Goal: Task Accomplishment & Management: Manage account settings

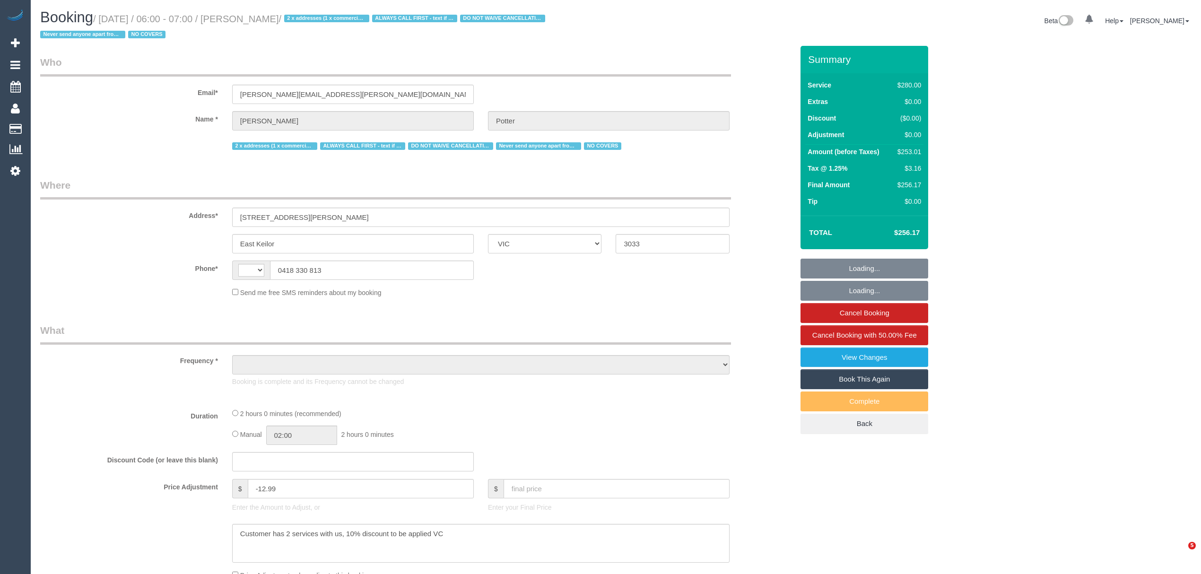
select select "VIC"
select select "string:AU"
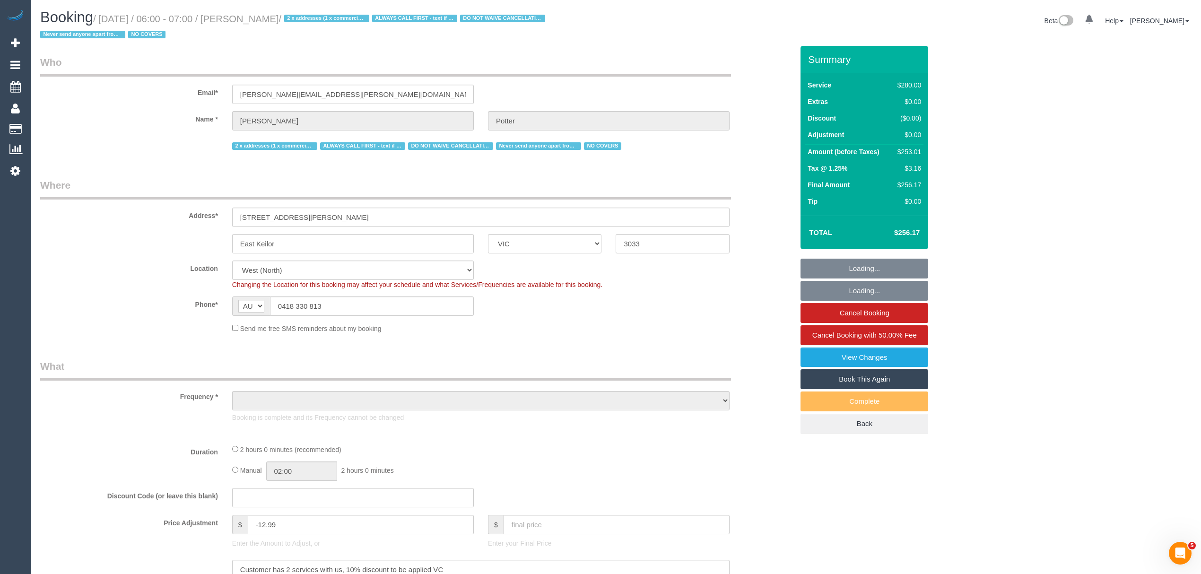
select select "2"
select select "number:28"
select select "number:14"
select select "number:19"
select select "number:25"
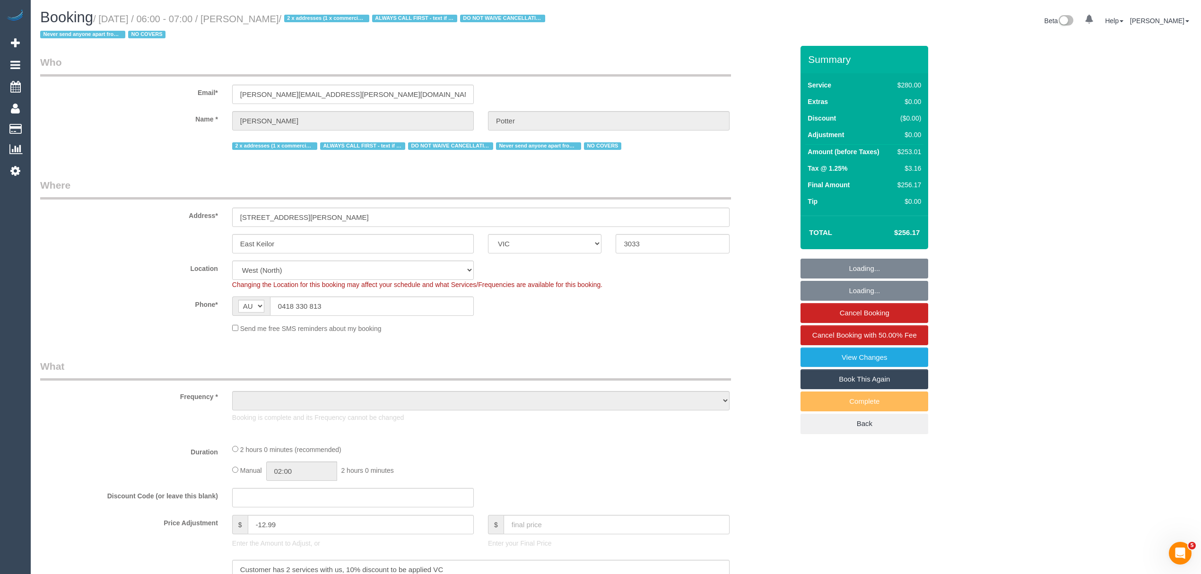
select select "number:35"
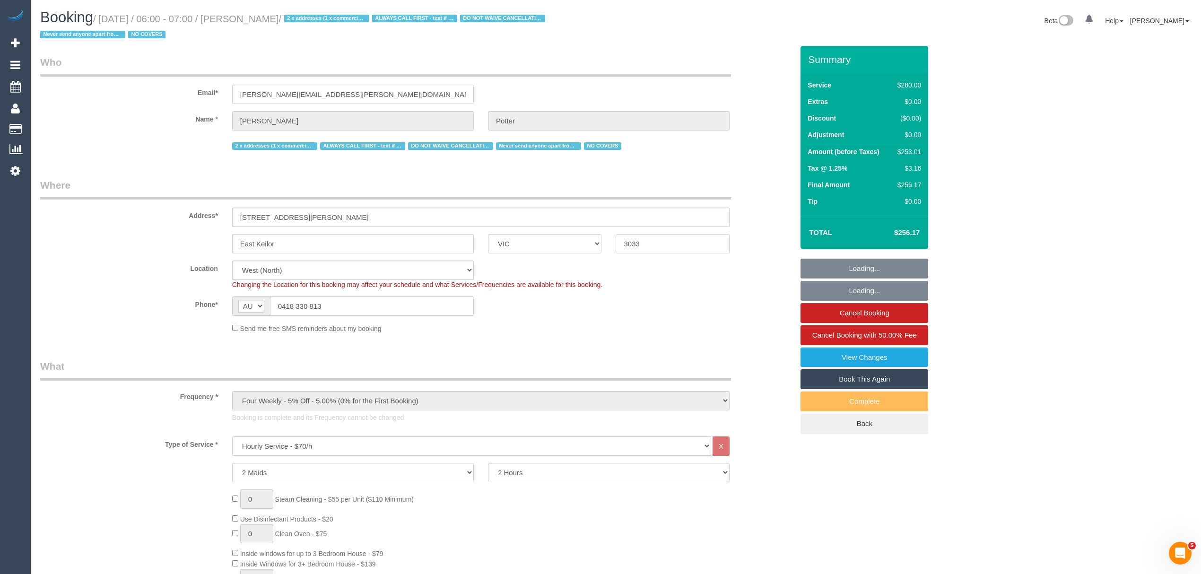
select select "object:1427"
drag, startPoint x: 121, startPoint y: 139, endPoint x: 117, endPoint y: 99, distance: 39.4
click at [121, 139] on div "2 x addresses (1 x commercial and 1 x residential) ALWAYS CALL FIRST - text if …" at bounding box center [417, 145] width 768 height 15
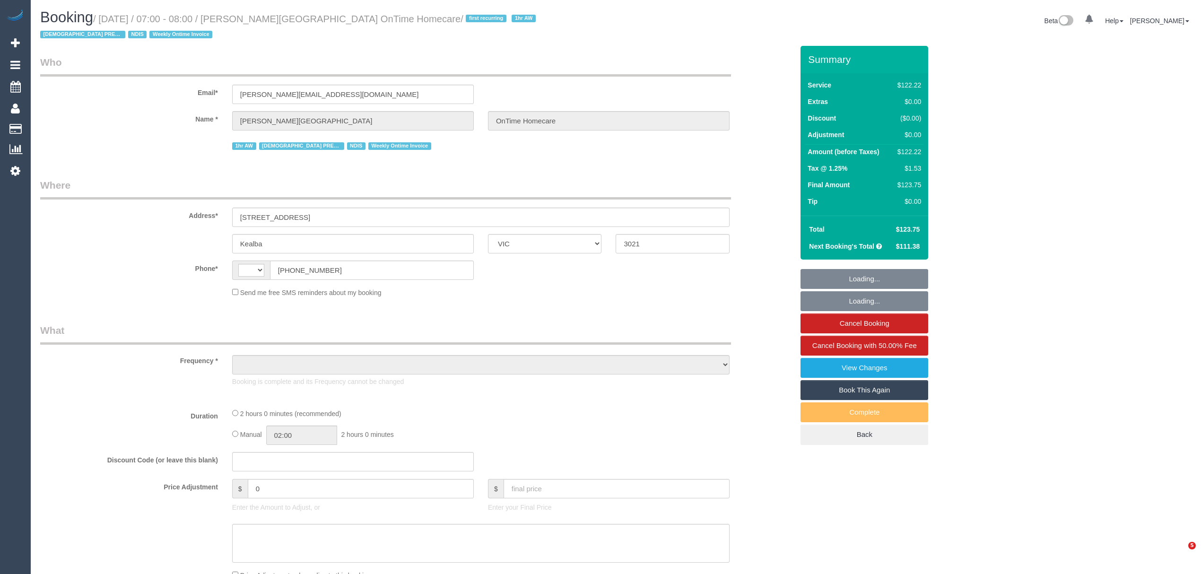
select select "VIC"
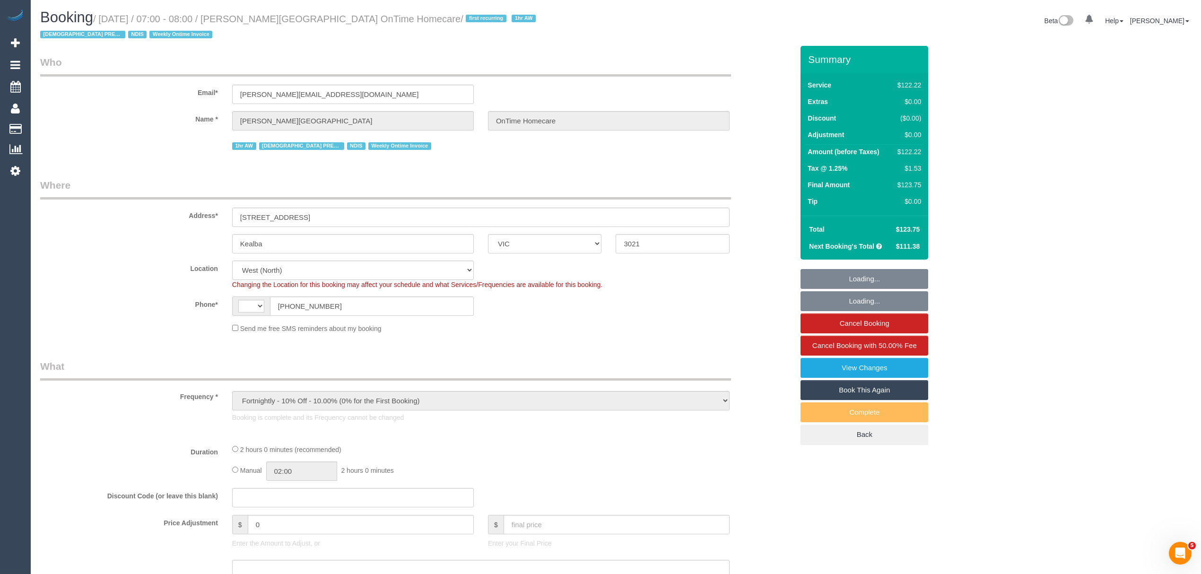
select select "object:512"
select select "string:AU"
select select "number:28"
select select "number:14"
select select "number:19"
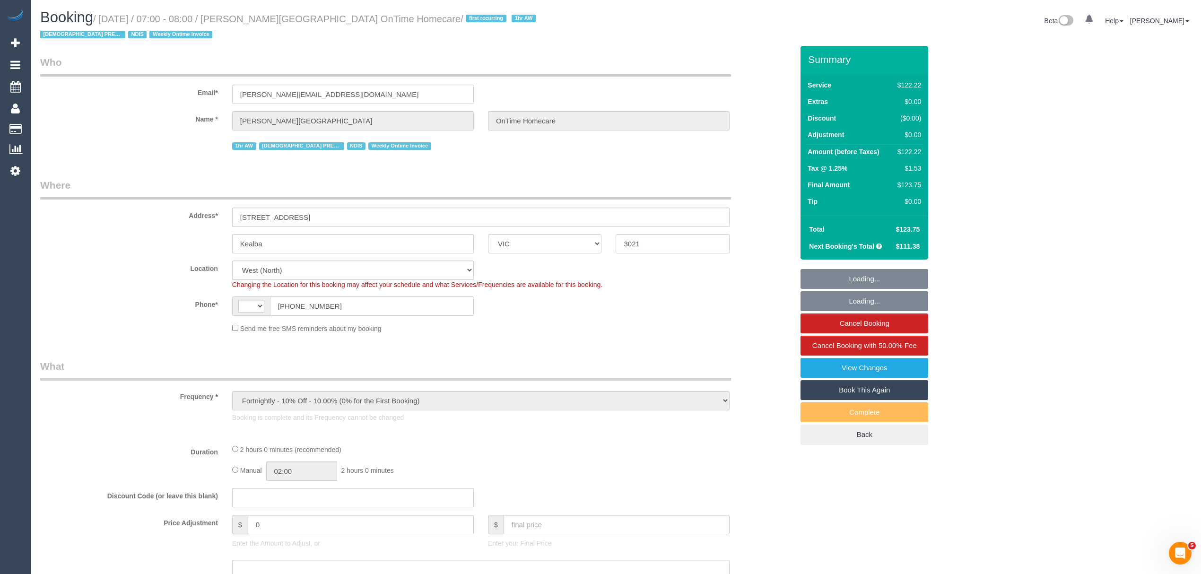
select select "number:25"
select select "number:35"
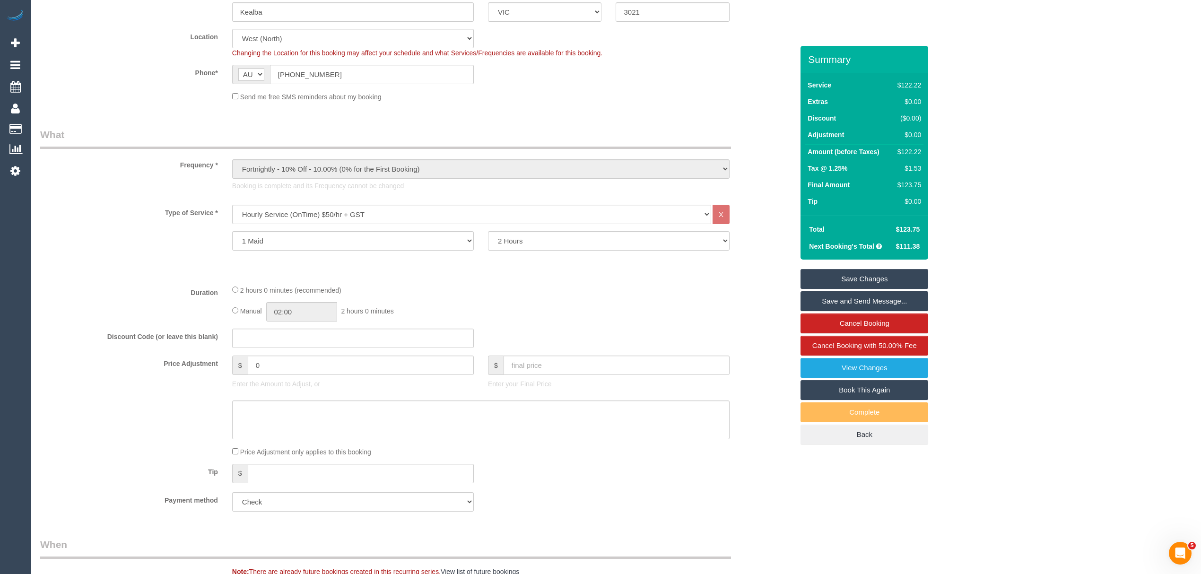
scroll to position [52, 0]
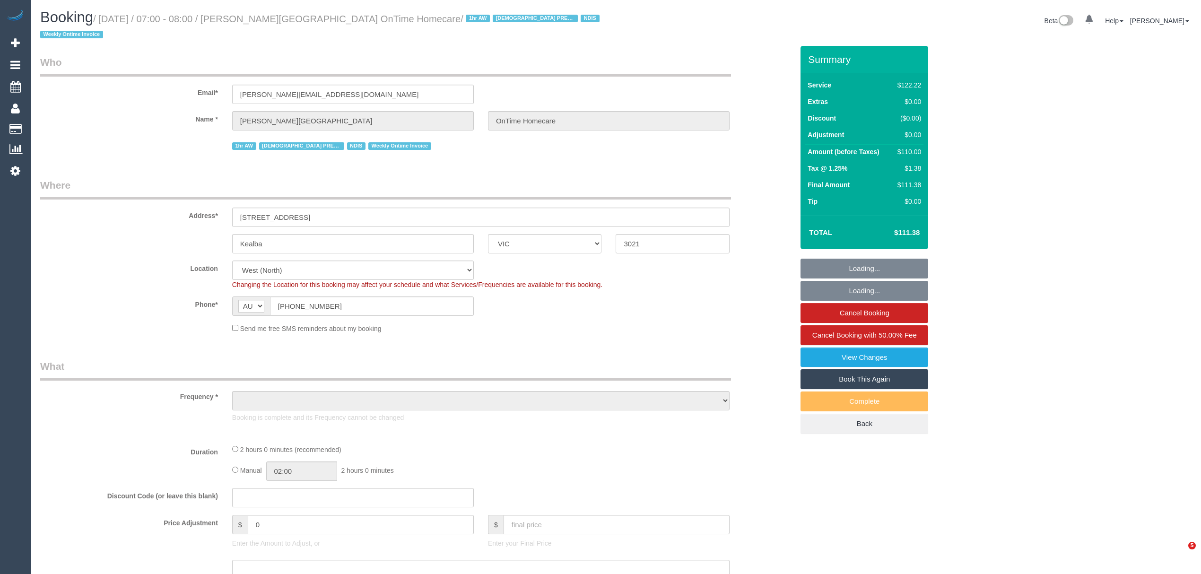
select select "VIC"
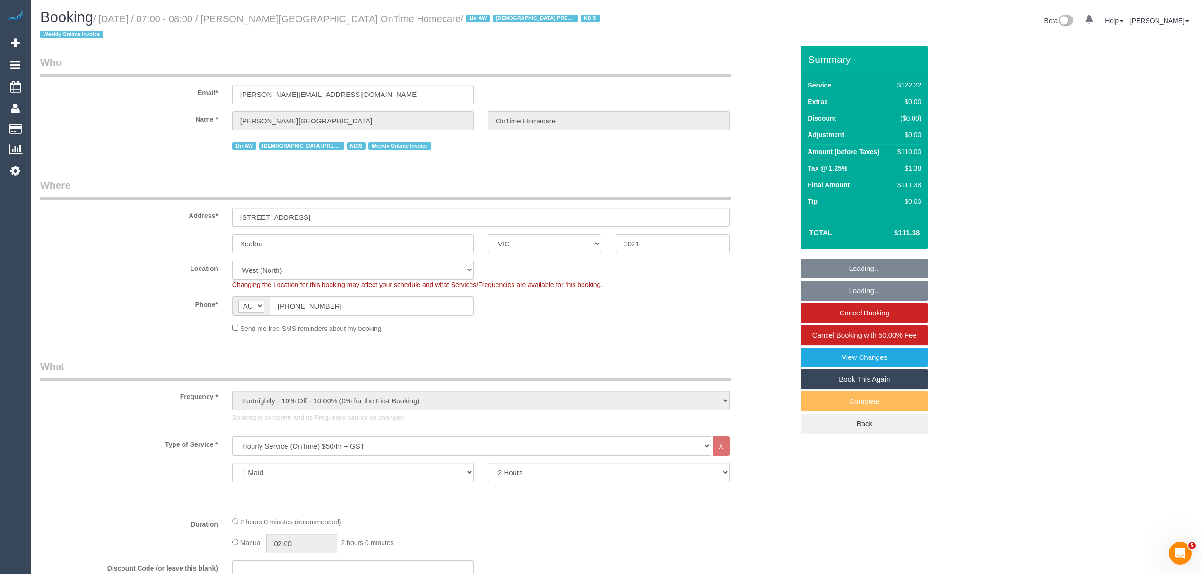
select select "object:608"
select select "number:28"
select select "number:14"
select select "number:19"
select select "number:25"
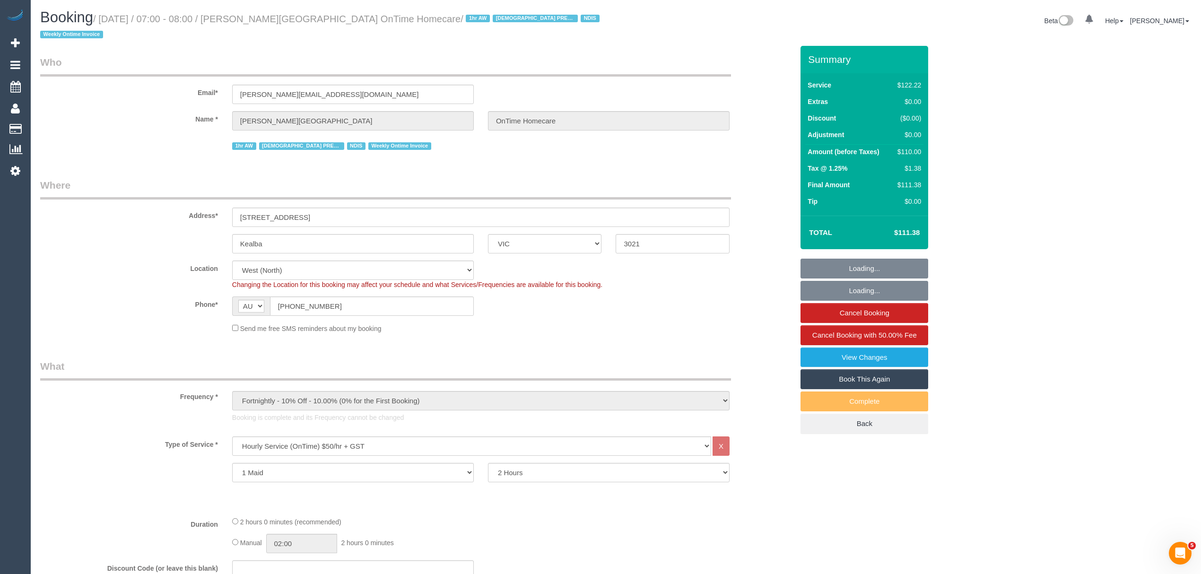
select select "number:35"
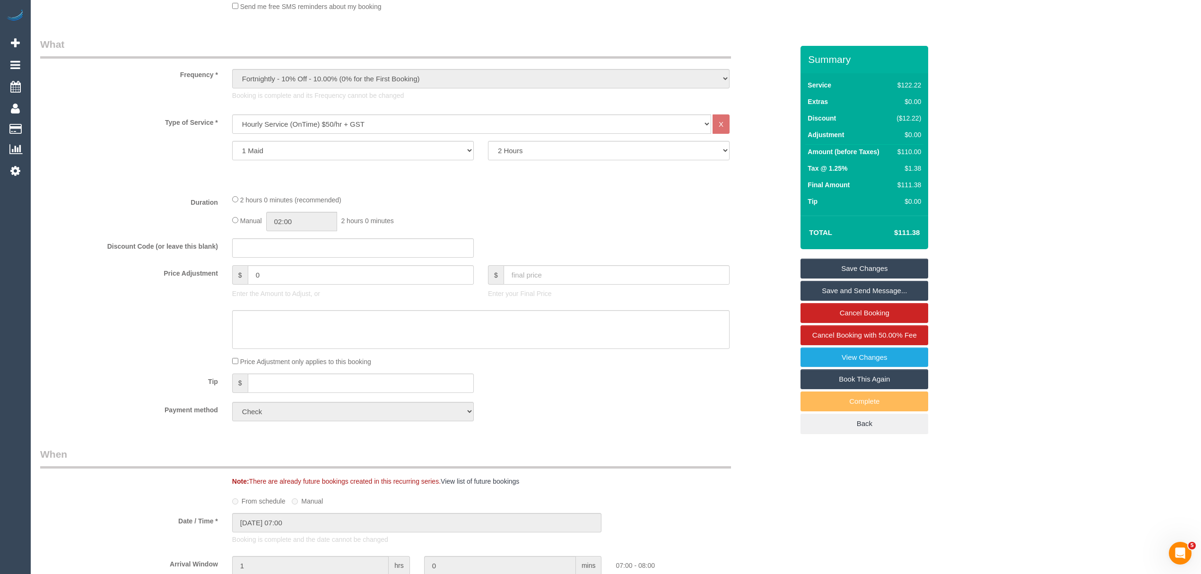
scroll to position [189, 0]
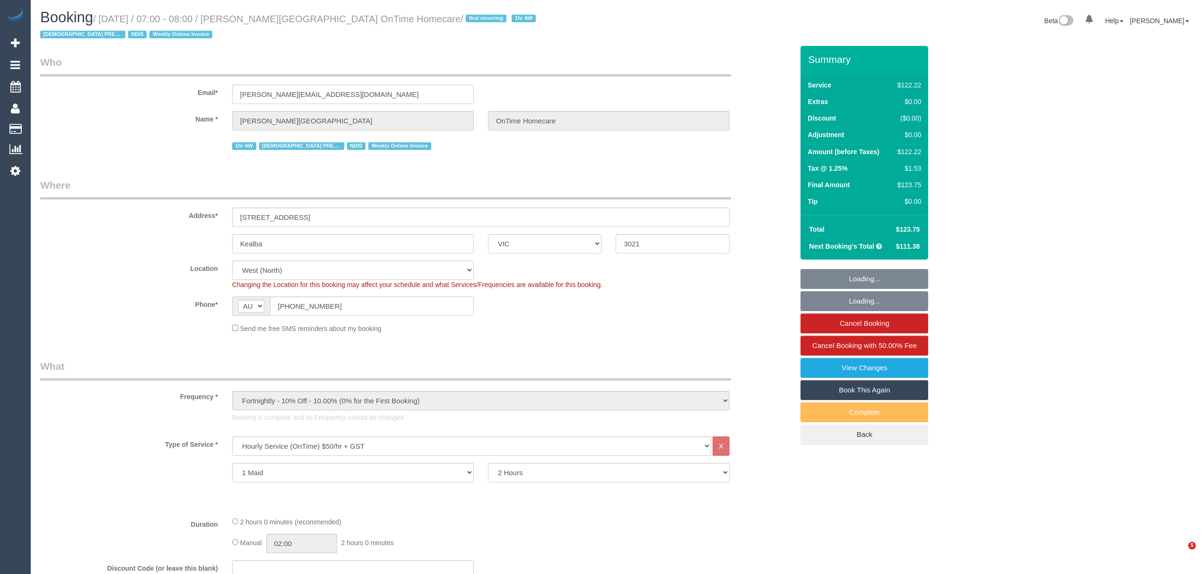
select select "VIC"
select select "number:28"
select select "number:14"
select select "number:19"
select select "number:25"
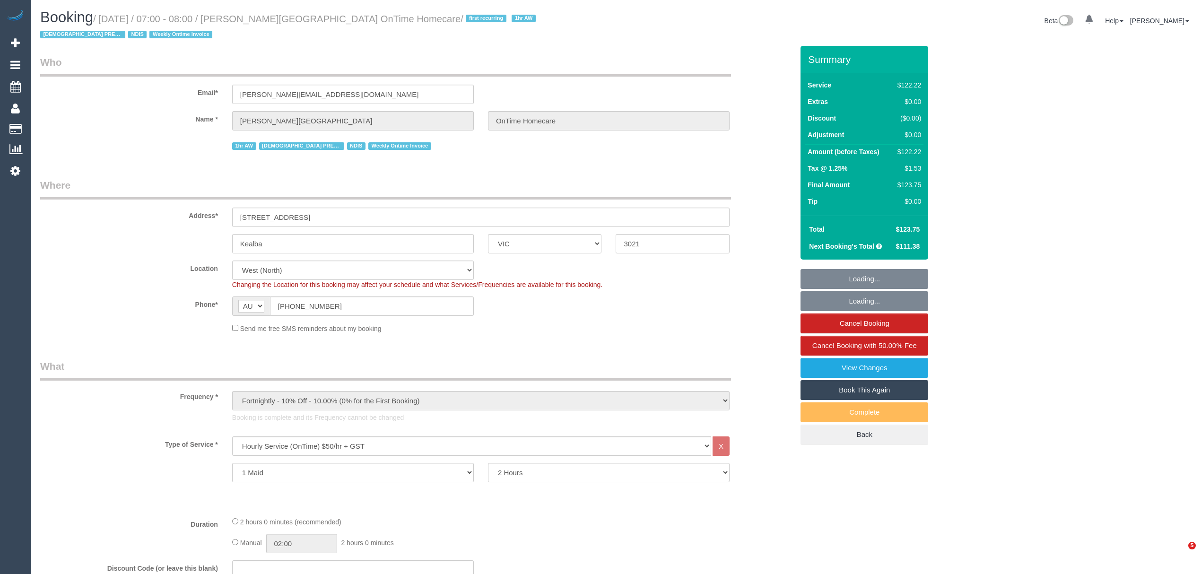
select select "number:35"
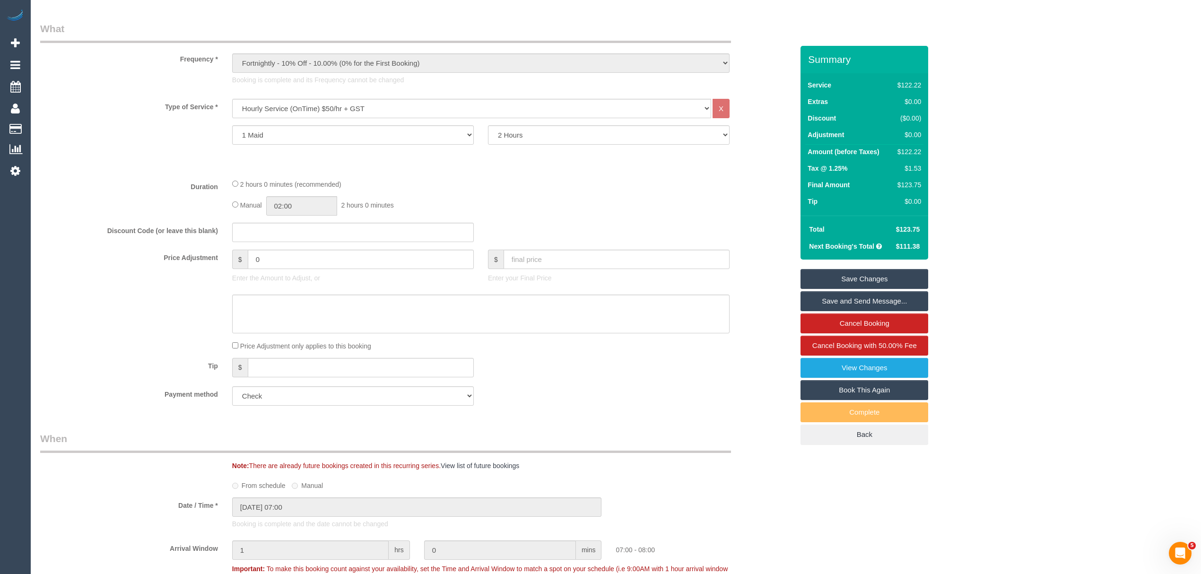
scroll to position [189, 0]
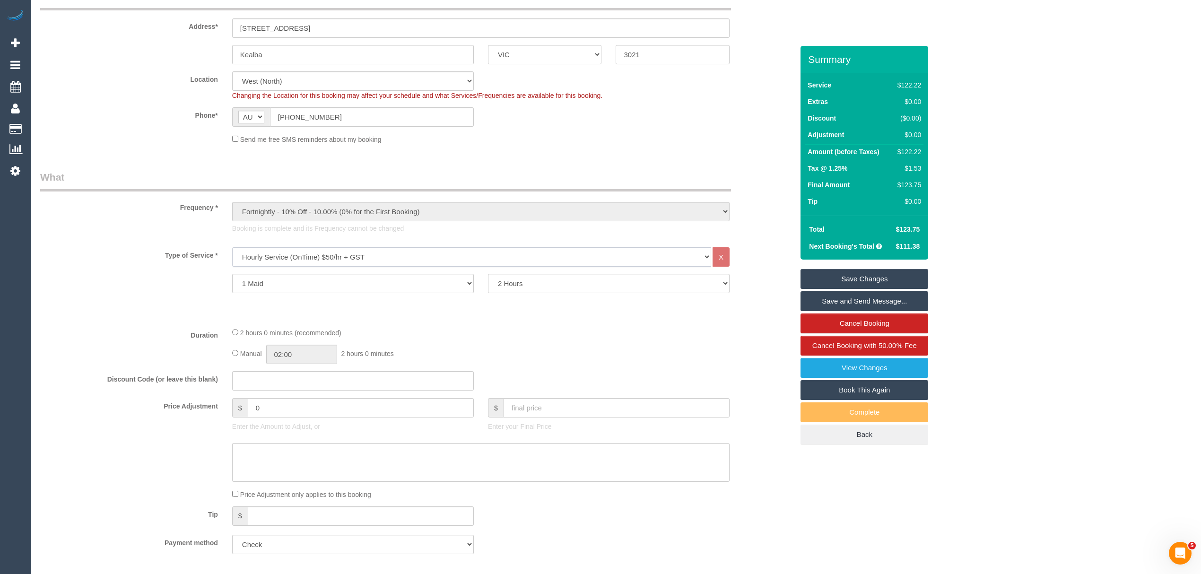
click at [381, 261] on select "Hourly Service - $70/h Hourly Service - $65/h Hourly Service - $60/h Hourly Ser…" at bounding box center [471, 256] width 479 height 19
click at [232, 247] on select "Hourly Service - $70/h Hourly Service - $65/h Hourly Service - $60/h Hourly Ser…" at bounding box center [471, 256] width 479 height 19
click at [357, 258] on select "Hourly Service - $70/h Hourly Service - $65/h Hourly Service - $60/h Hourly Ser…" at bounding box center [471, 256] width 479 height 19
click at [232, 247] on select "Hourly Service - $70/h Hourly Service - $65/h Hourly Service - $60/h Hourly Ser…" at bounding box center [471, 256] width 479 height 19
click at [341, 254] on select "Hourly Service - $70/h Hourly Service - $65/h Hourly Service - $60/h Hourly Ser…" at bounding box center [471, 256] width 479 height 19
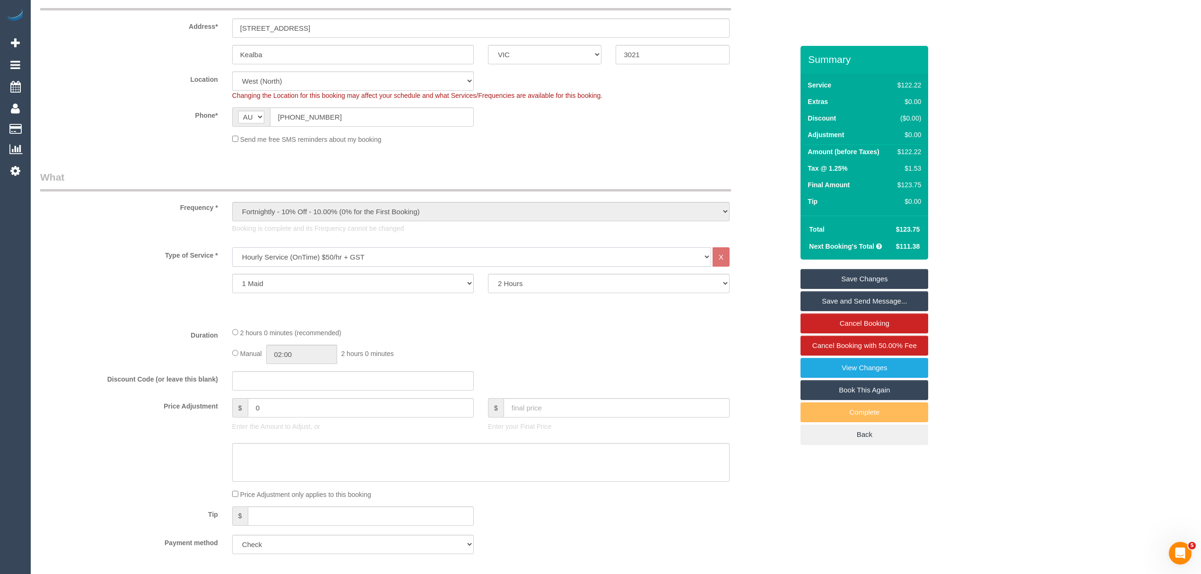
click at [232, 247] on select "Hourly Service - $70/h Hourly Service - $65/h Hourly Service - $60/h Hourly Ser…" at bounding box center [471, 256] width 479 height 19
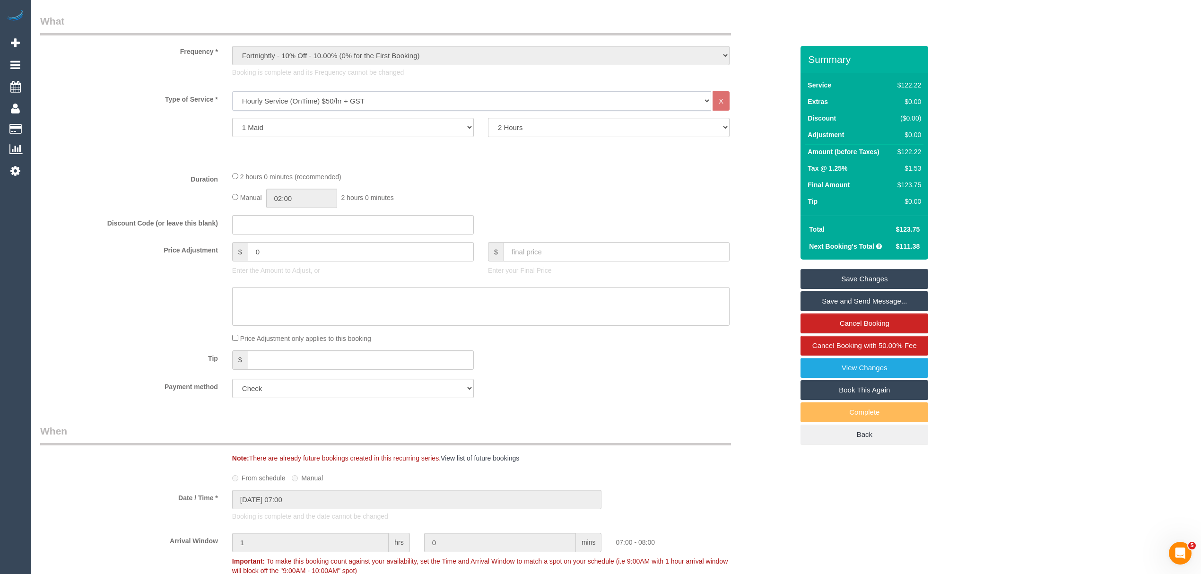
scroll to position [504, 0]
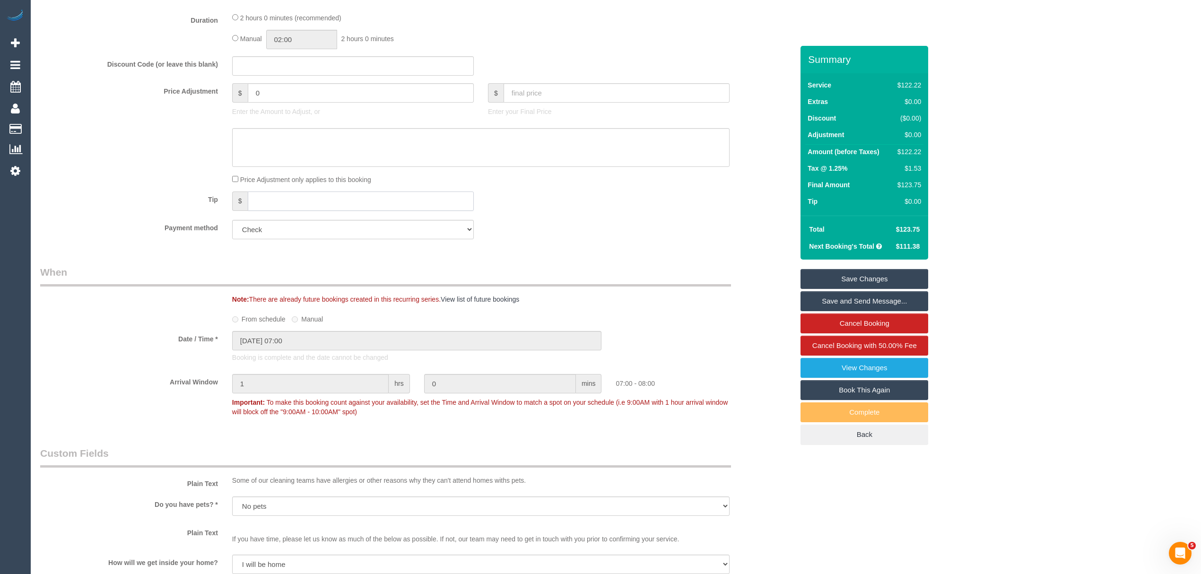
click at [271, 200] on input "text" at bounding box center [361, 201] width 226 height 19
click at [289, 103] on div at bounding box center [353, 104] width 242 height 2
click at [289, 95] on input "0" at bounding box center [361, 92] width 226 height 19
drag, startPoint x: 276, startPoint y: 93, endPoint x: 218, endPoint y: 96, distance: 58.2
click at [218, 96] on div "Price Adjustment $ 0 Enter the Amount to Adjust, or $ Enter your Final Price" at bounding box center [417, 102] width 768 height 38
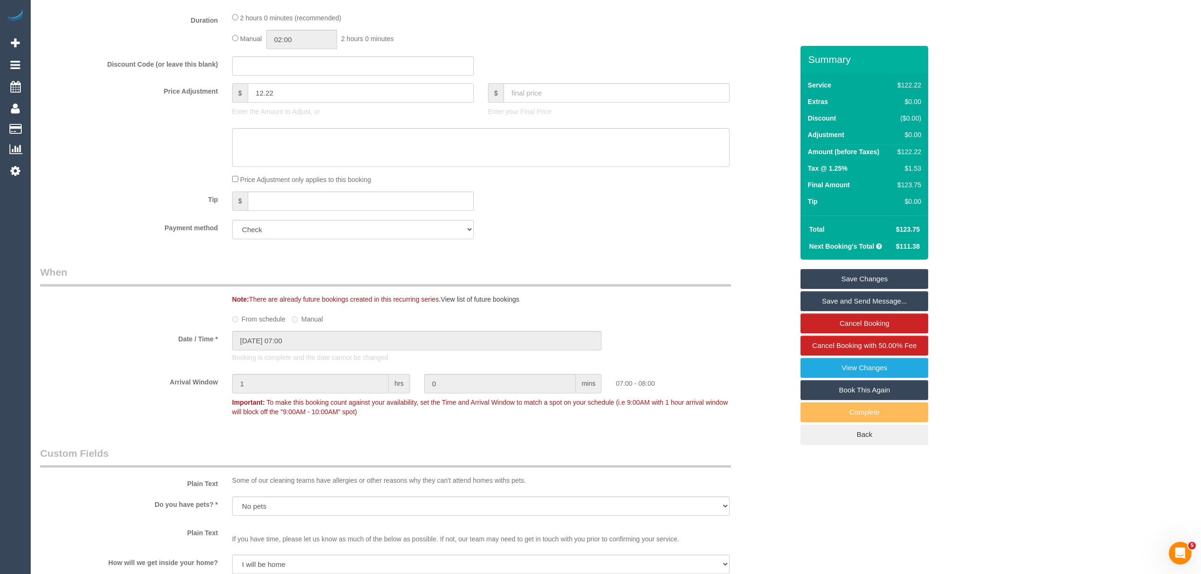
click at [256, 90] on input "12.22" at bounding box center [361, 92] width 226 height 19
type input "-12.22"
click at [1017, 170] on div "Who Email* lalitha.ontimehomecare@fake.com Name * Lalitha Nalinie Jinadasa OnTi…" at bounding box center [616, 477] width 1152 height 1871
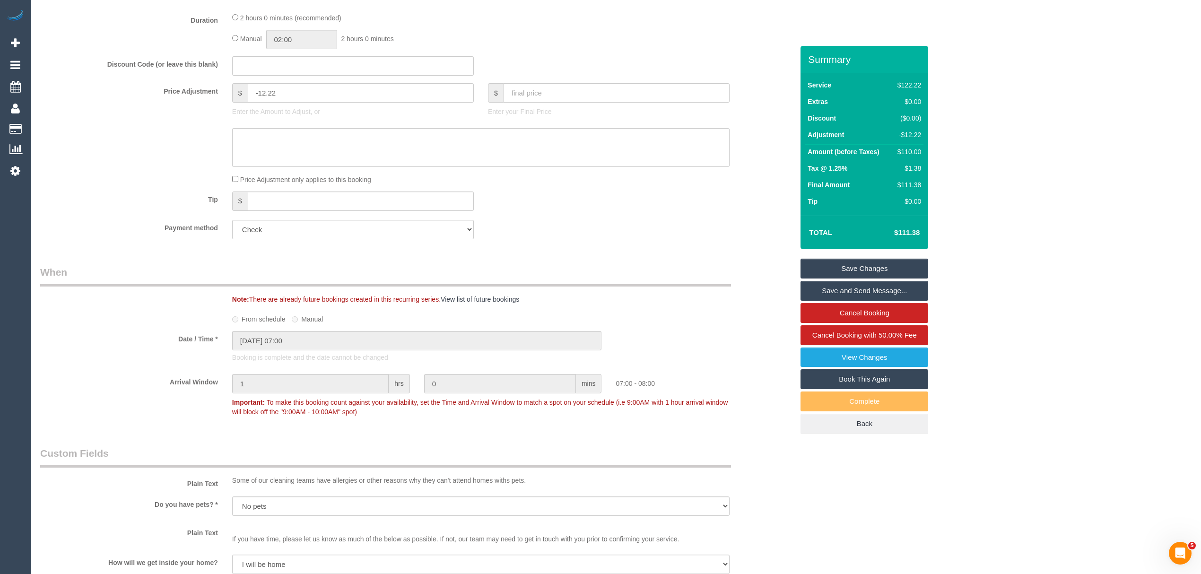
click at [857, 262] on link "Save Changes" at bounding box center [865, 269] width 128 height 20
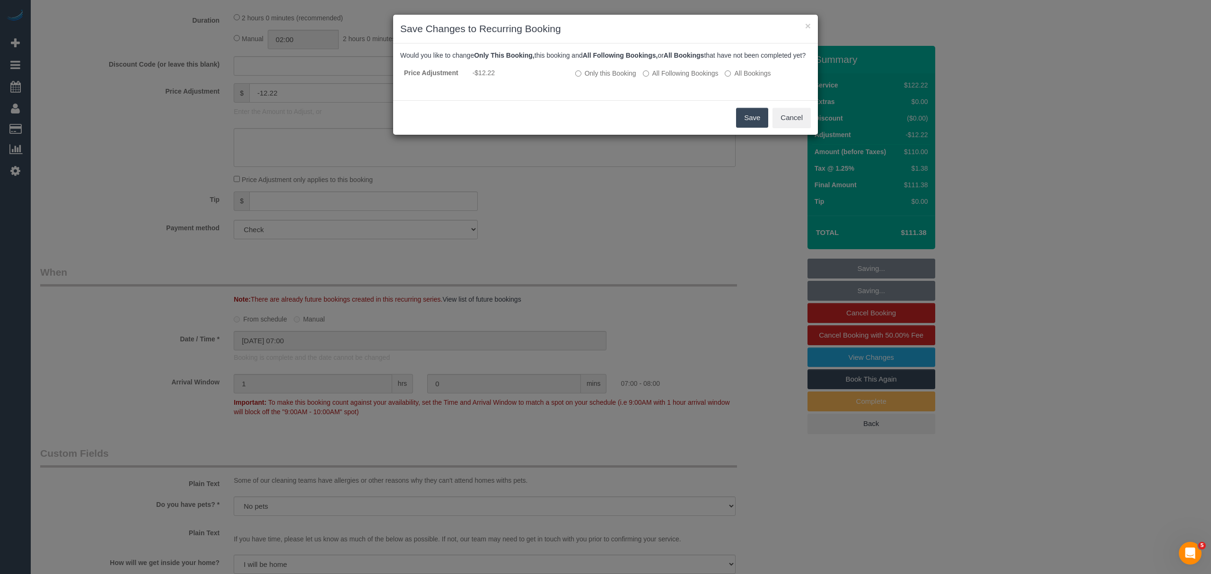
click at [742, 128] on button "Save" at bounding box center [752, 118] width 32 height 20
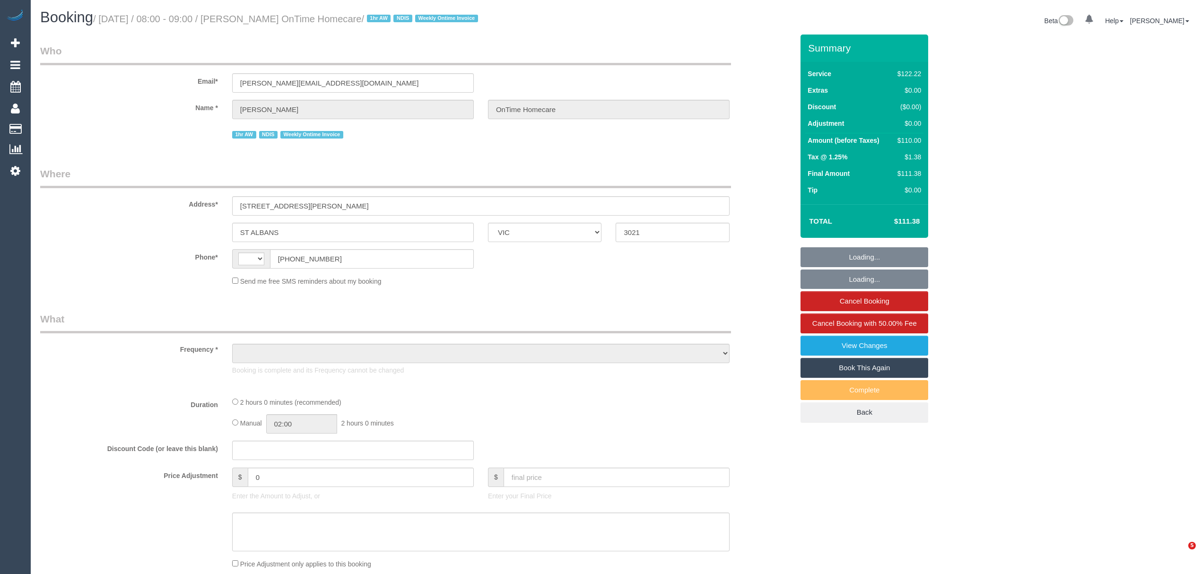
select select "VIC"
select select "string:AU"
select select "object:538"
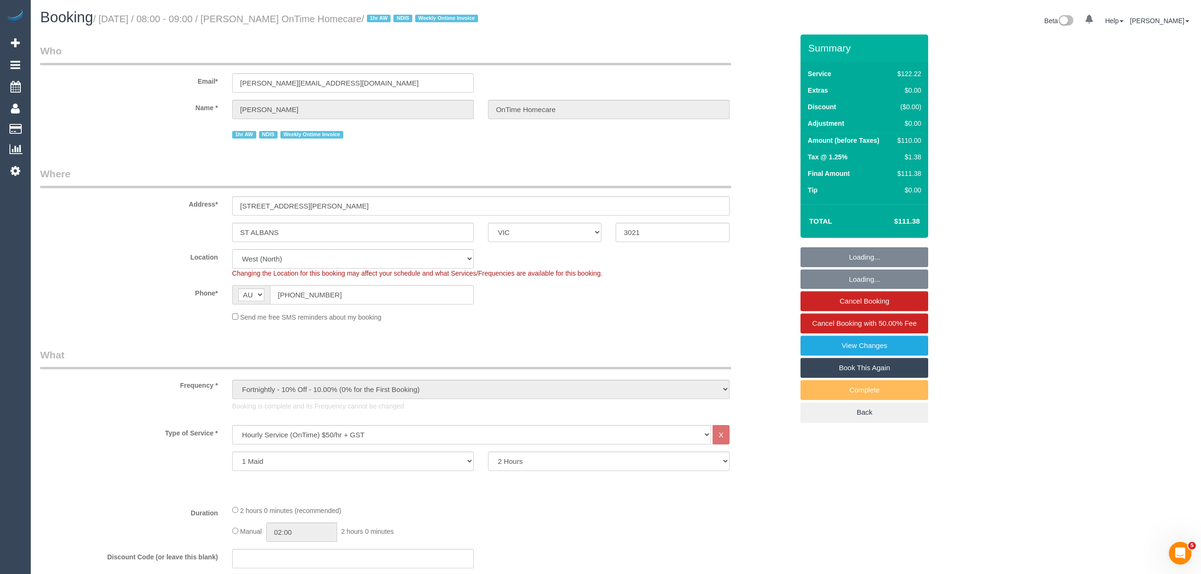
select select "number:28"
select select "number:14"
select select "number:19"
select select "number:22"
select select "number:35"
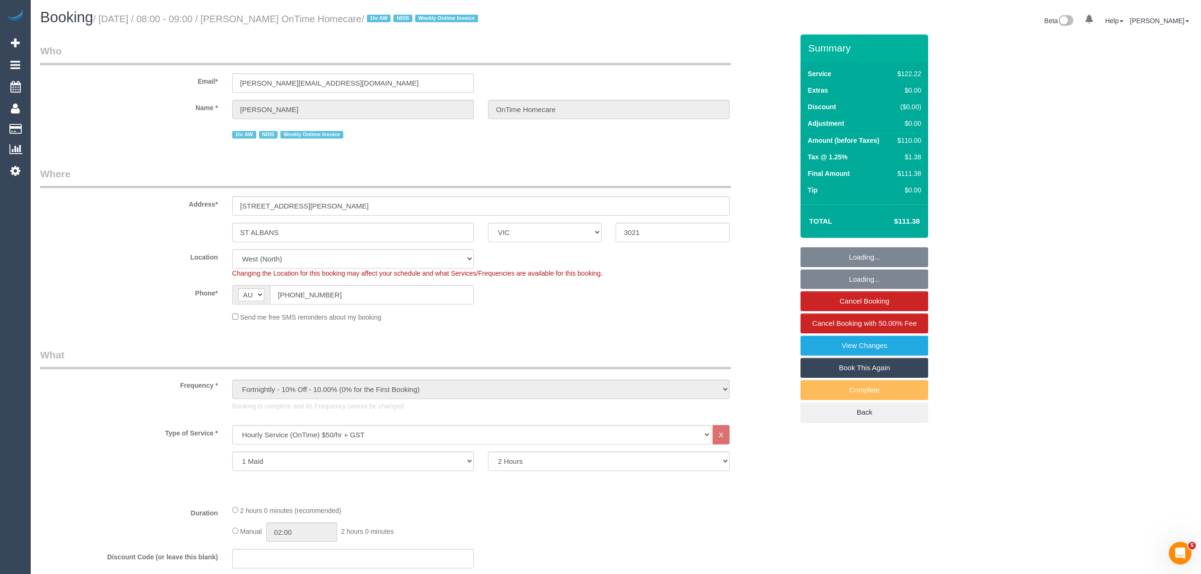
select select "object:1312"
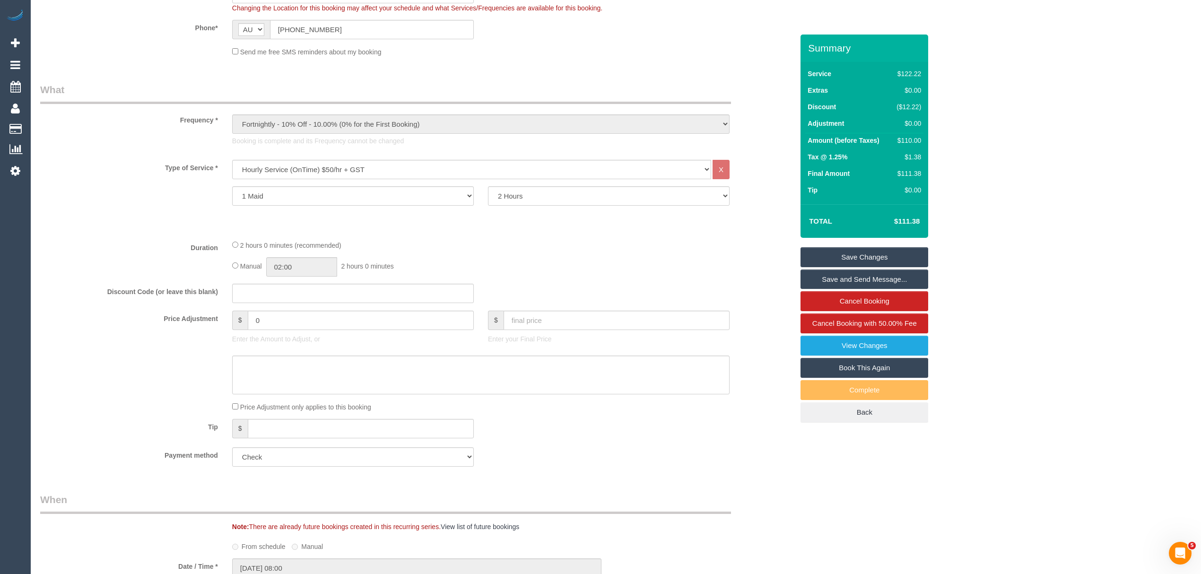
scroll to position [315, 0]
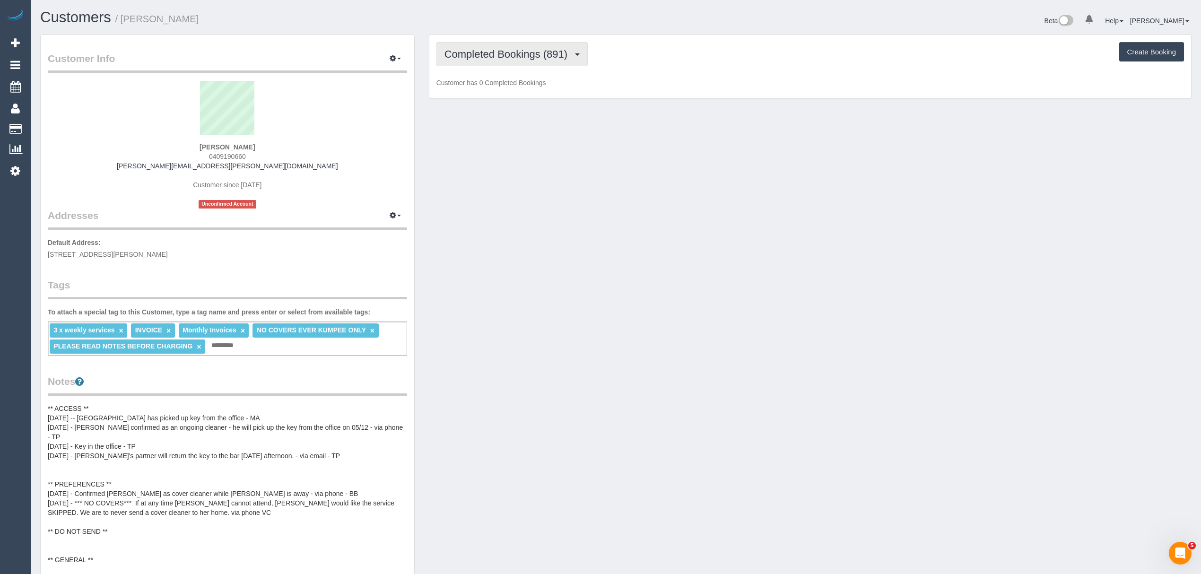
click at [495, 51] on span "Completed Bookings (891)" at bounding box center [509, 54] width 128 height 12
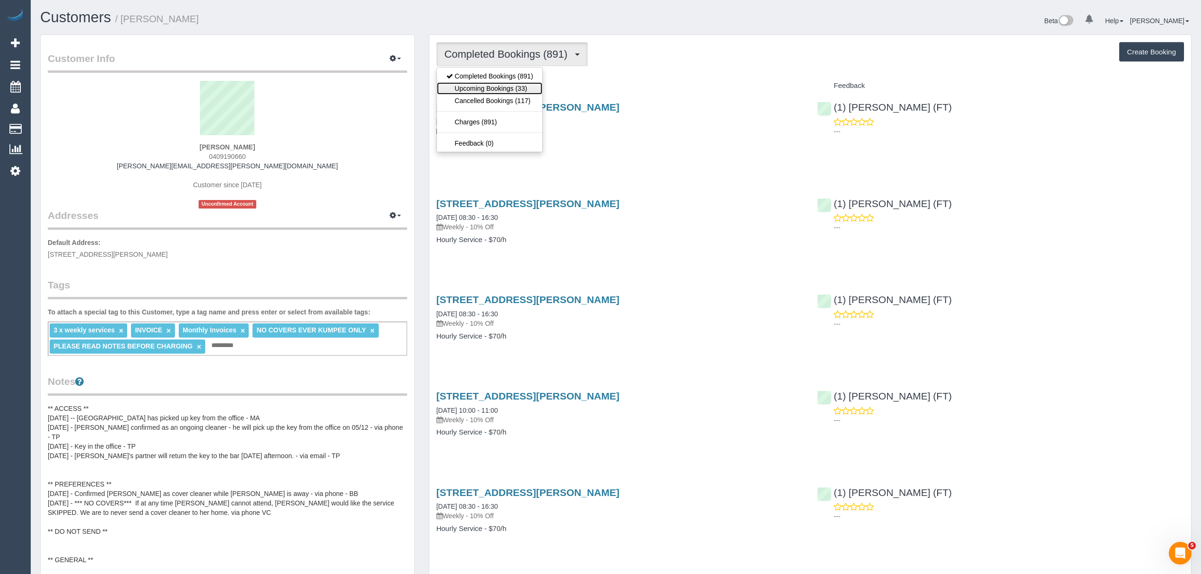
click at [481, 82] on link "Upcoming Bookings (33)" at bounding box center [490, 88] width 106 height 12
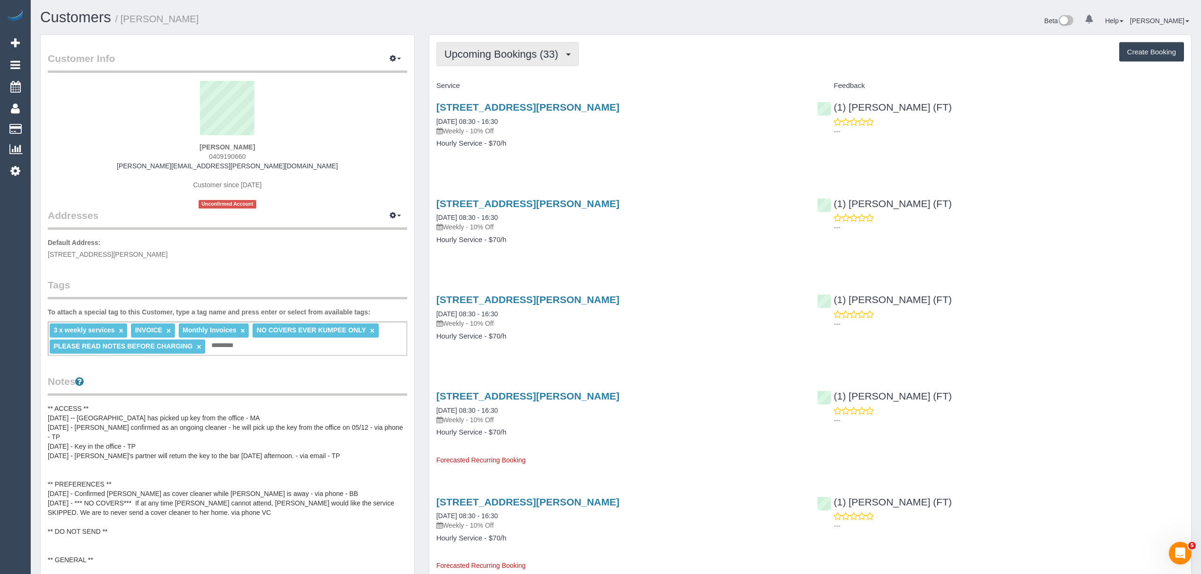
click at [490, 59] on span "Upcoming Bookings (33)" at bounding box center [504, 54] width 119 height 12
click at [486, 72] on link "Completed Bookings (891)" at bounding box center [490, 76] width 106 height 12
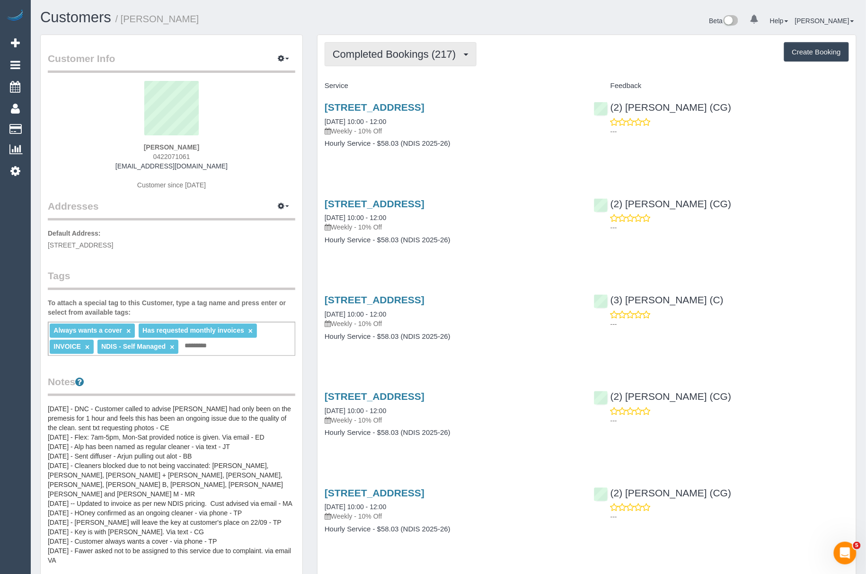
click at [343, 49] on span "Completed Bookings (217)" at bounding box center [397, 54] width 128 height 12
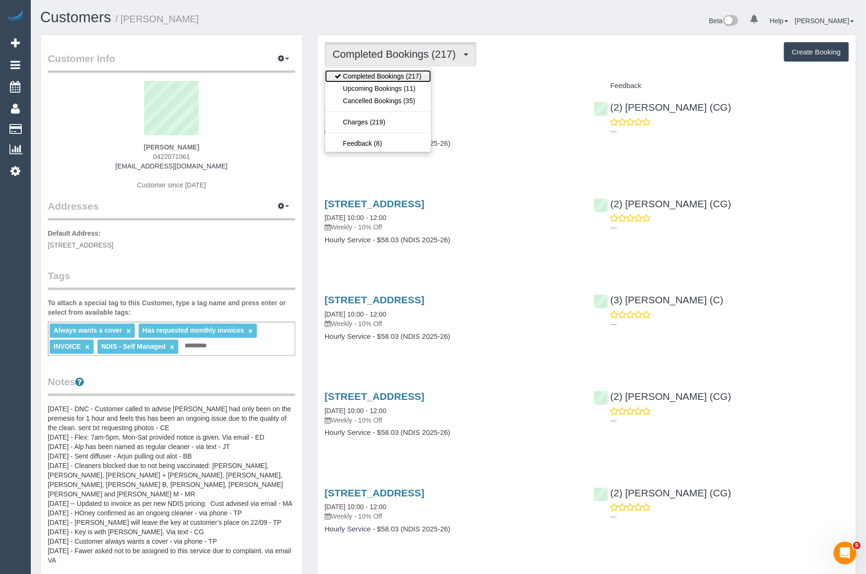
click at [345, 82] on link "Completed Bookings (217)" at bounding box center [378, 76] width 106 height 12
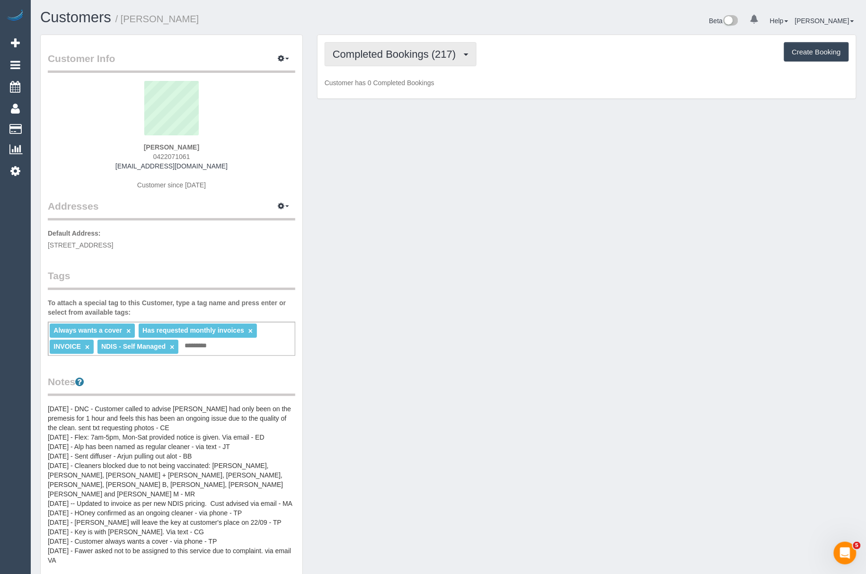
drag, startPoint x: 346, startPoint y: 56, endPoint x: 345, endPoint y: 67, distance: 11.0
click at [346, 56] on span "Completed Bookings (217)" at bounding box center [397, 54] width 128 height 12
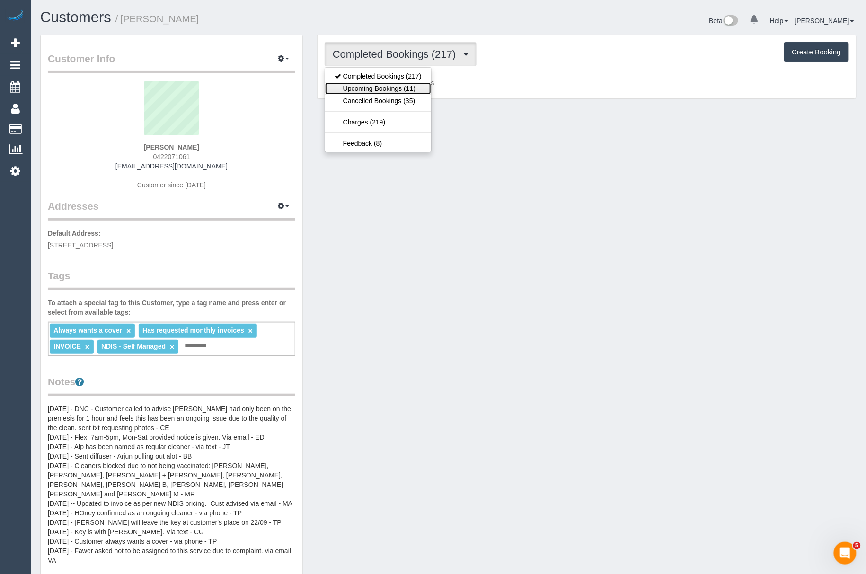
click at [340, 88] on link "Upcoming Bookings (11)" at bounding box center [378, 88] width 106 height 12
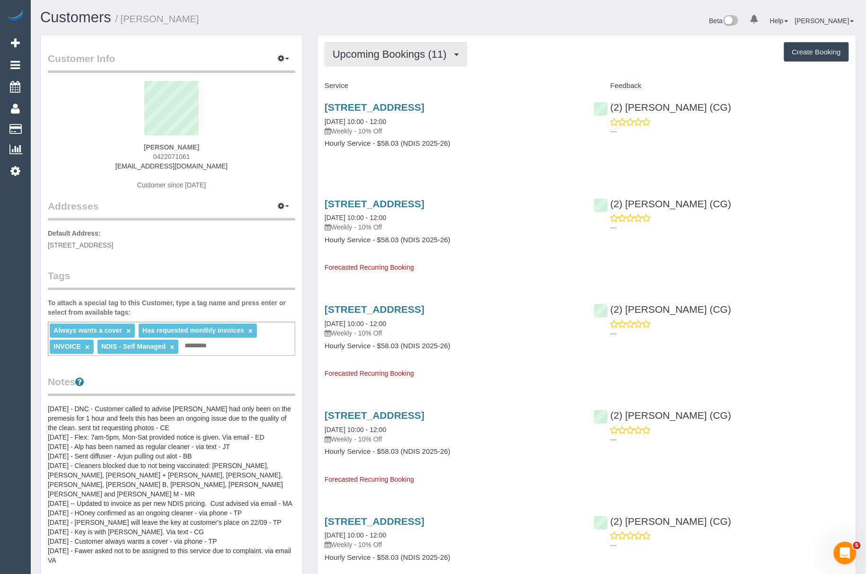
click at [341, 44] on button "Upcoming Bookings (11)" at bounding box center [395, 54] width 142 height 24
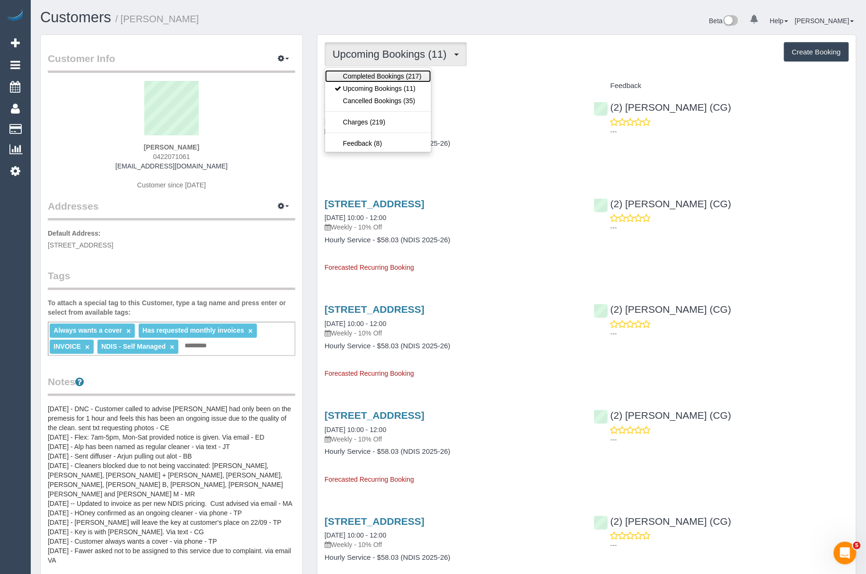
click at [341, 78] on link "Completed Bookings (217)" at bounding box center [378, 76] width 106 height 12
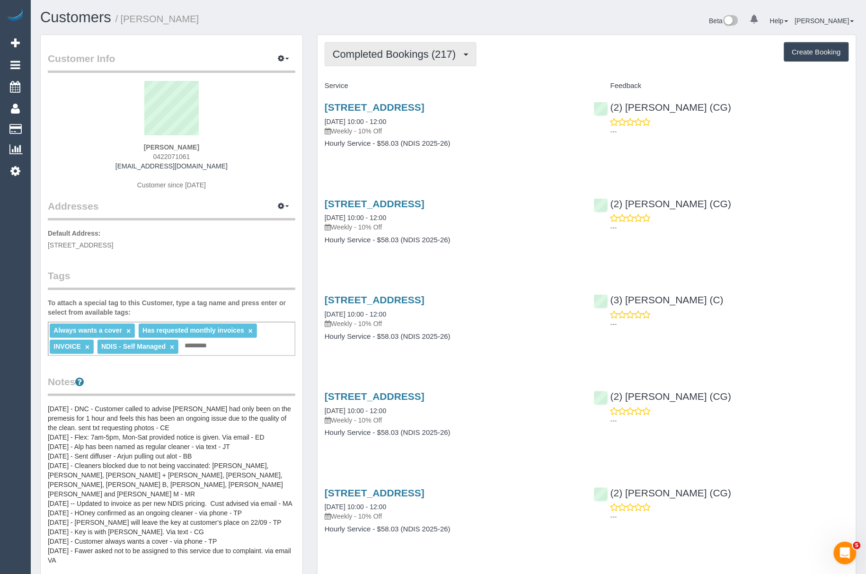
click at [341, 53] on span "Completed Bookings (217)" at bounding box center [397, 54] width 128 height 12
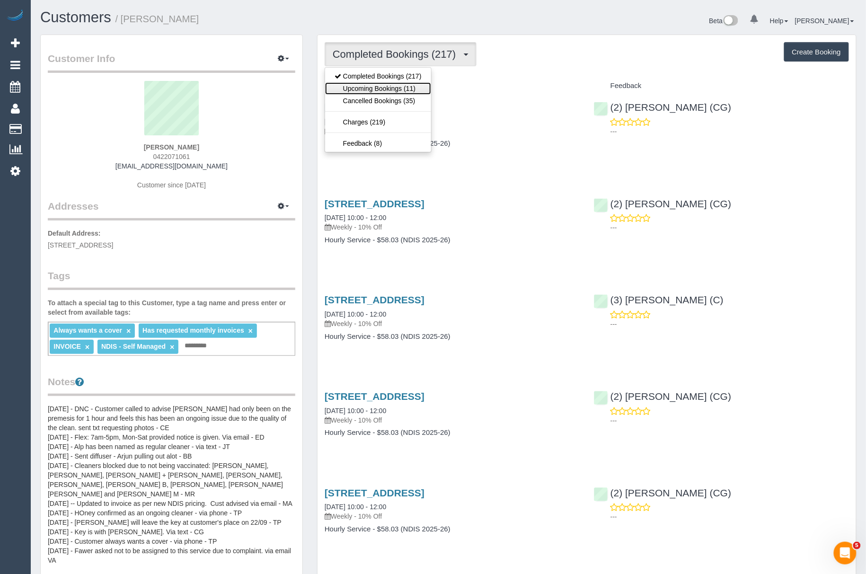
click at [338, 82] on link "Upcoming Bookings (11)" at bounding box center [378, 88] width 106 height 12
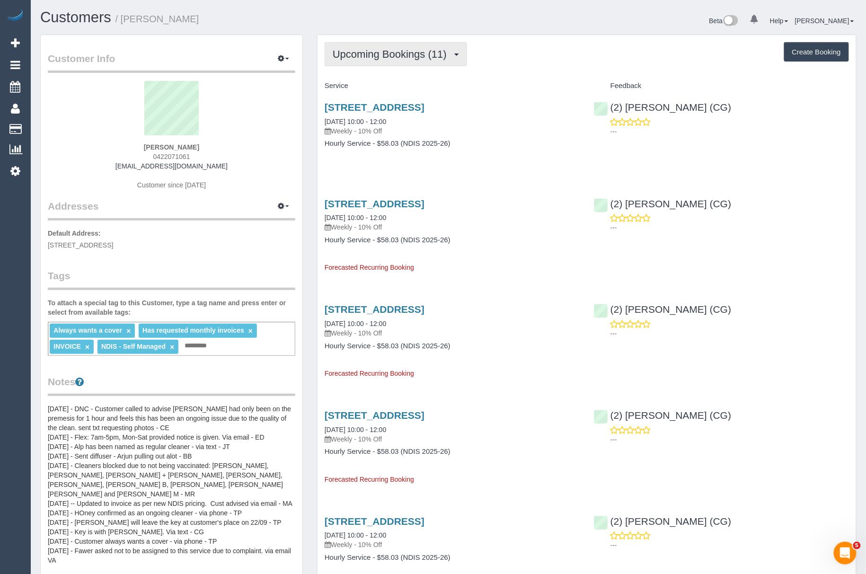
click at [339, 59] on button "Upcoming Bookings (11)" at bounding box center [395, 54] width 142 height 24
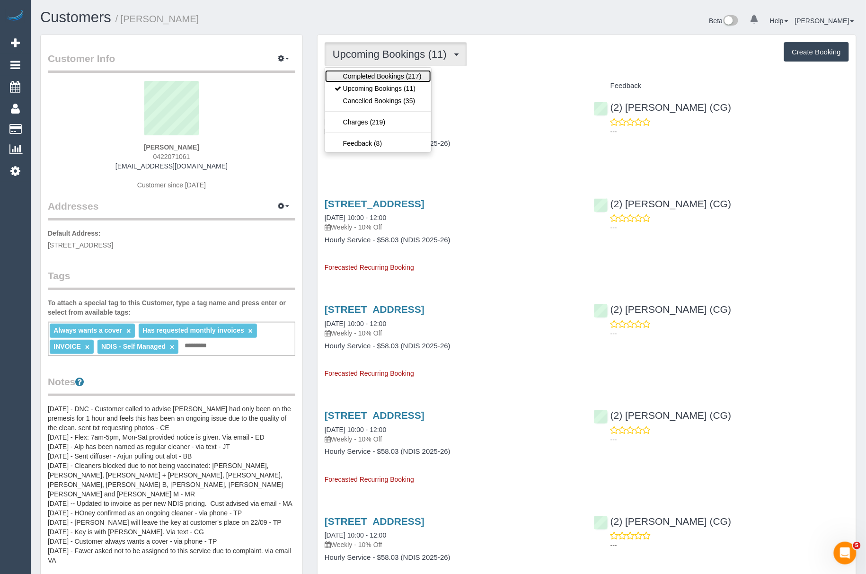
click at [339, 76] on link "Completed Bookings (217)" at bounding box center [378, 76] width 106 height 12
